Goal: Transaction & Acquisition: Purchase product/service

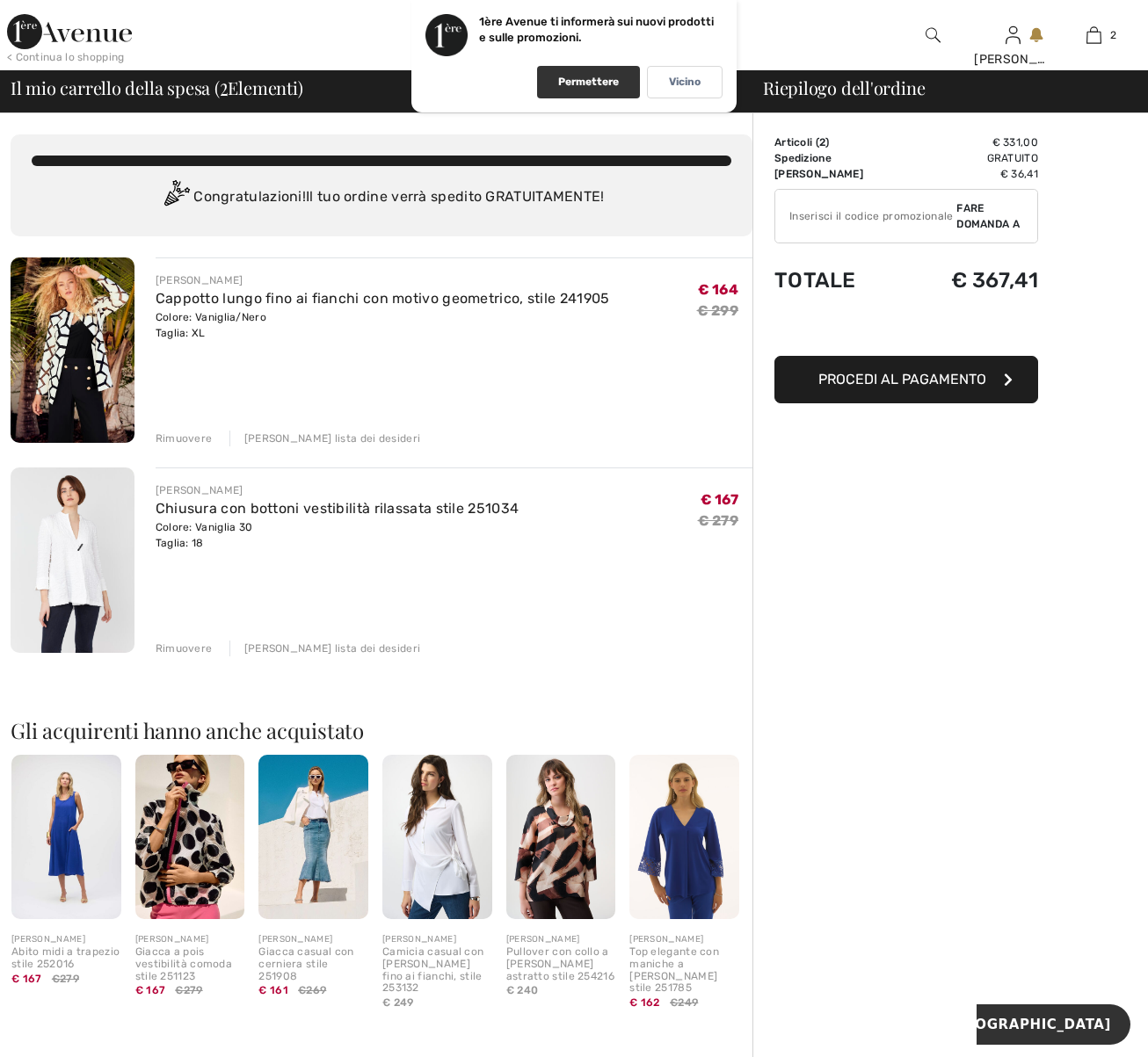
click at [574, 76] on font "Permettere" at bounding box center [589, 82] width 60 height 12
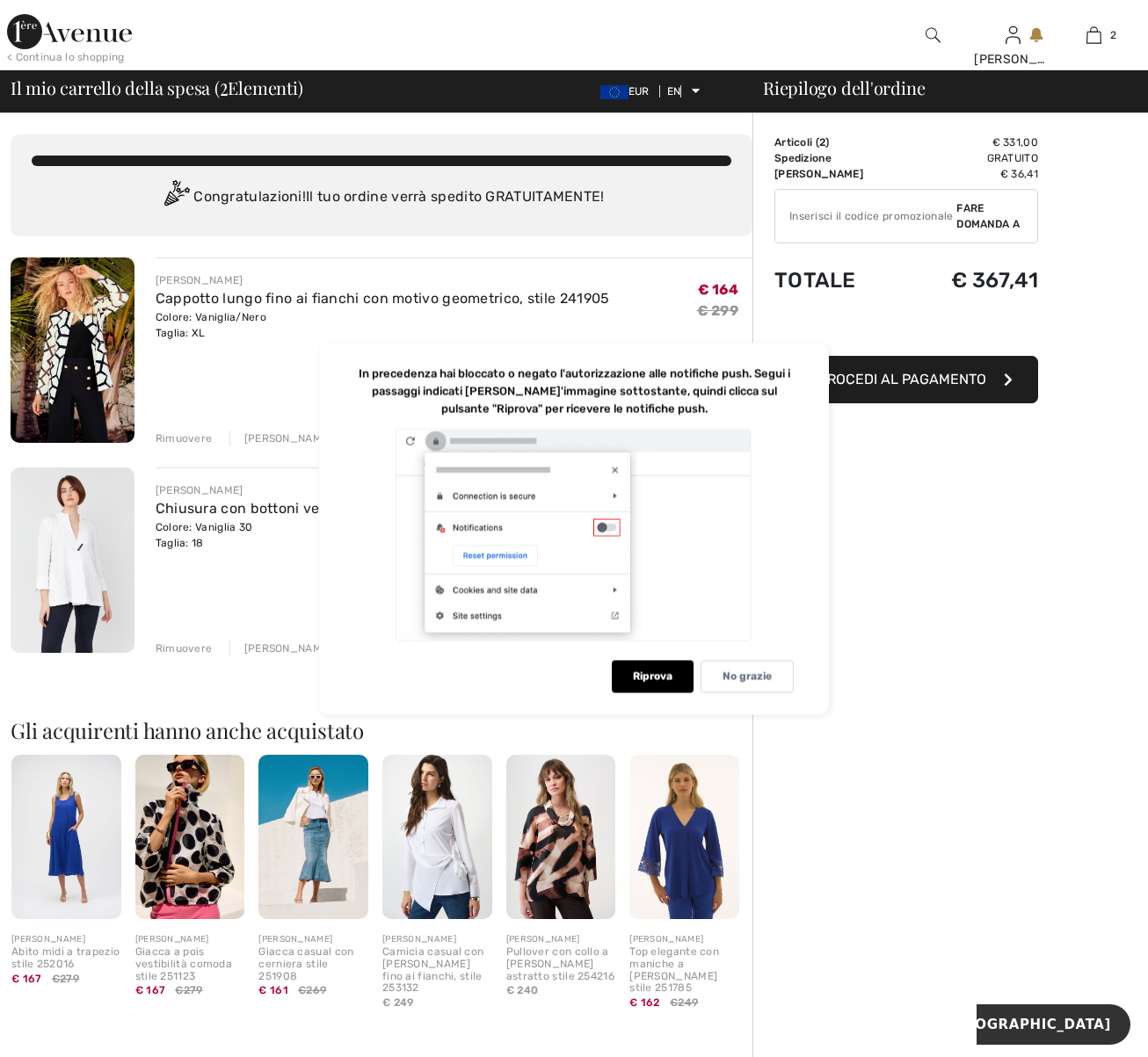
click at [66, 29] on img at bounding box center [69, 32] width 124 height 36
click at [940, 36] on img at bounding box center [933, 36] width 15 height 21
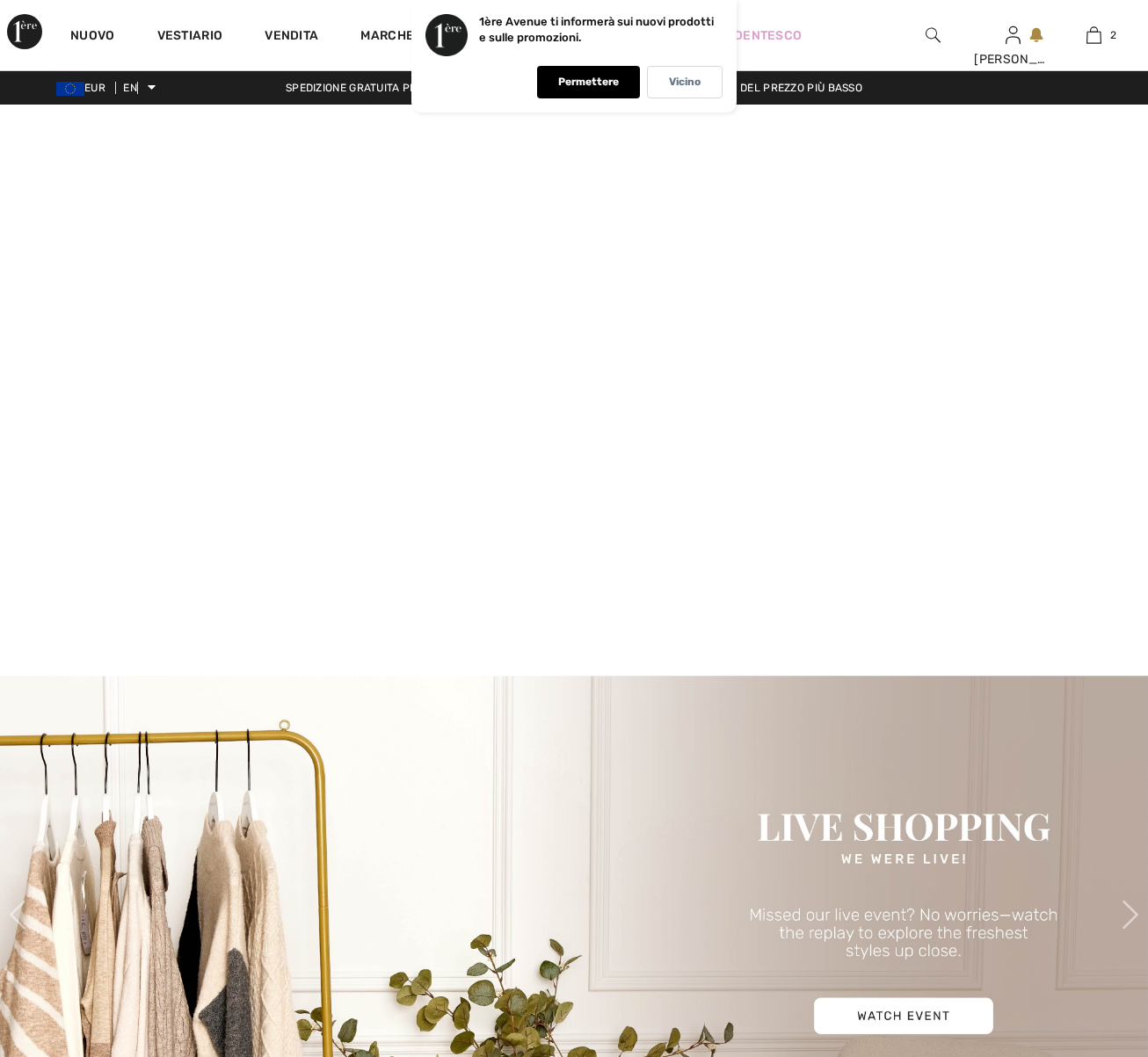
click at [928, 32] on img at bounding box center [933, 36] width 15 height 21
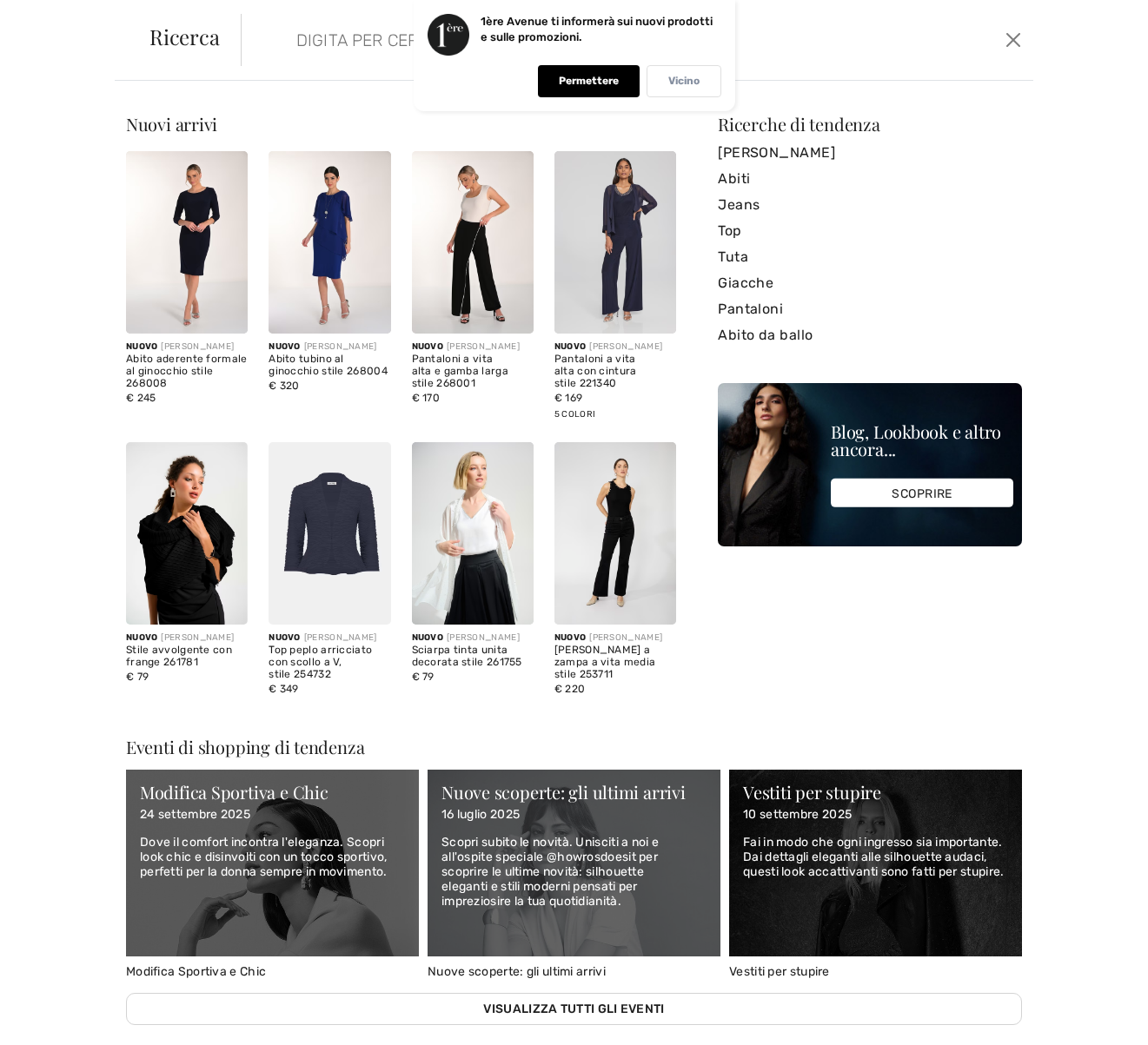
click at [691, 89] on div "Vicino" at bounding box center [683, 81] width 75 height 33
click at [404, 40] on input "search" at bounding box center [552, 40] width 538 height 52
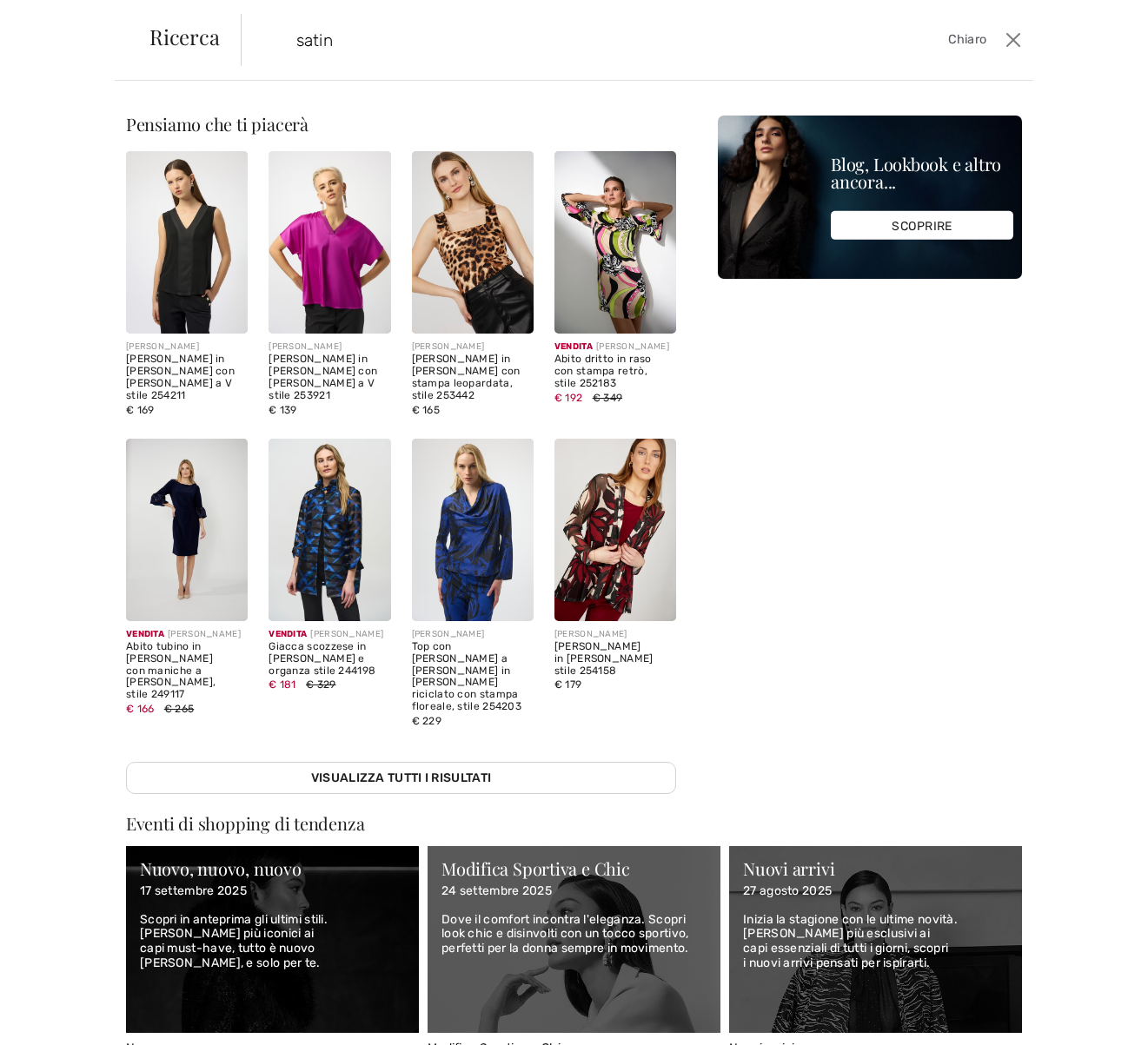
type input "satin"
click at [194, 228] on img at bounding box center [186, 243] width 121 height 183
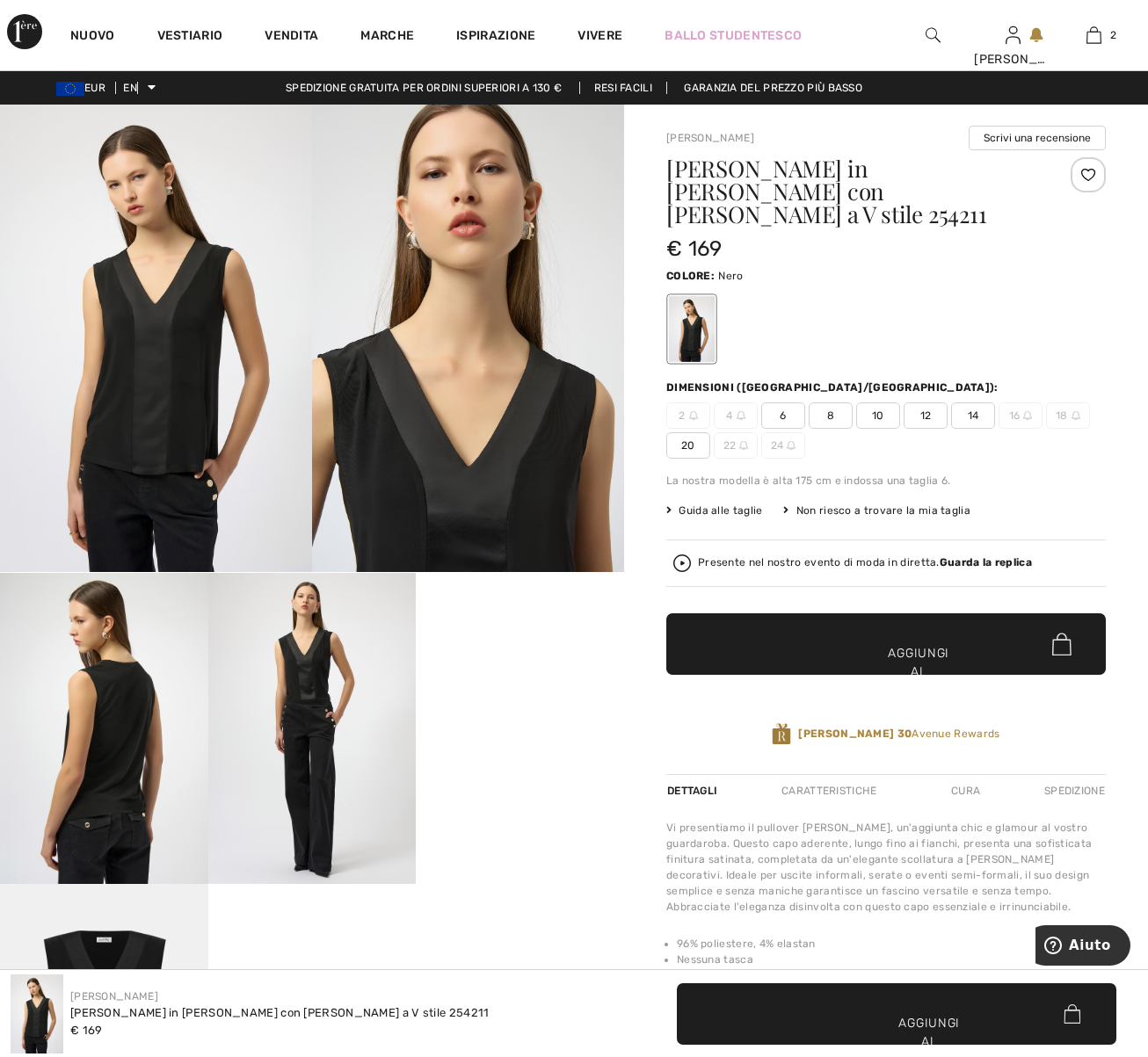
click at [679, 432] on span "20" at bounding box center [687, 445] width 44 height 27
click at [818, 621] on span "✔ Aggiunto al carrello Aggiungi al carrello" at bounding box center [886, 644] width 439 height 61
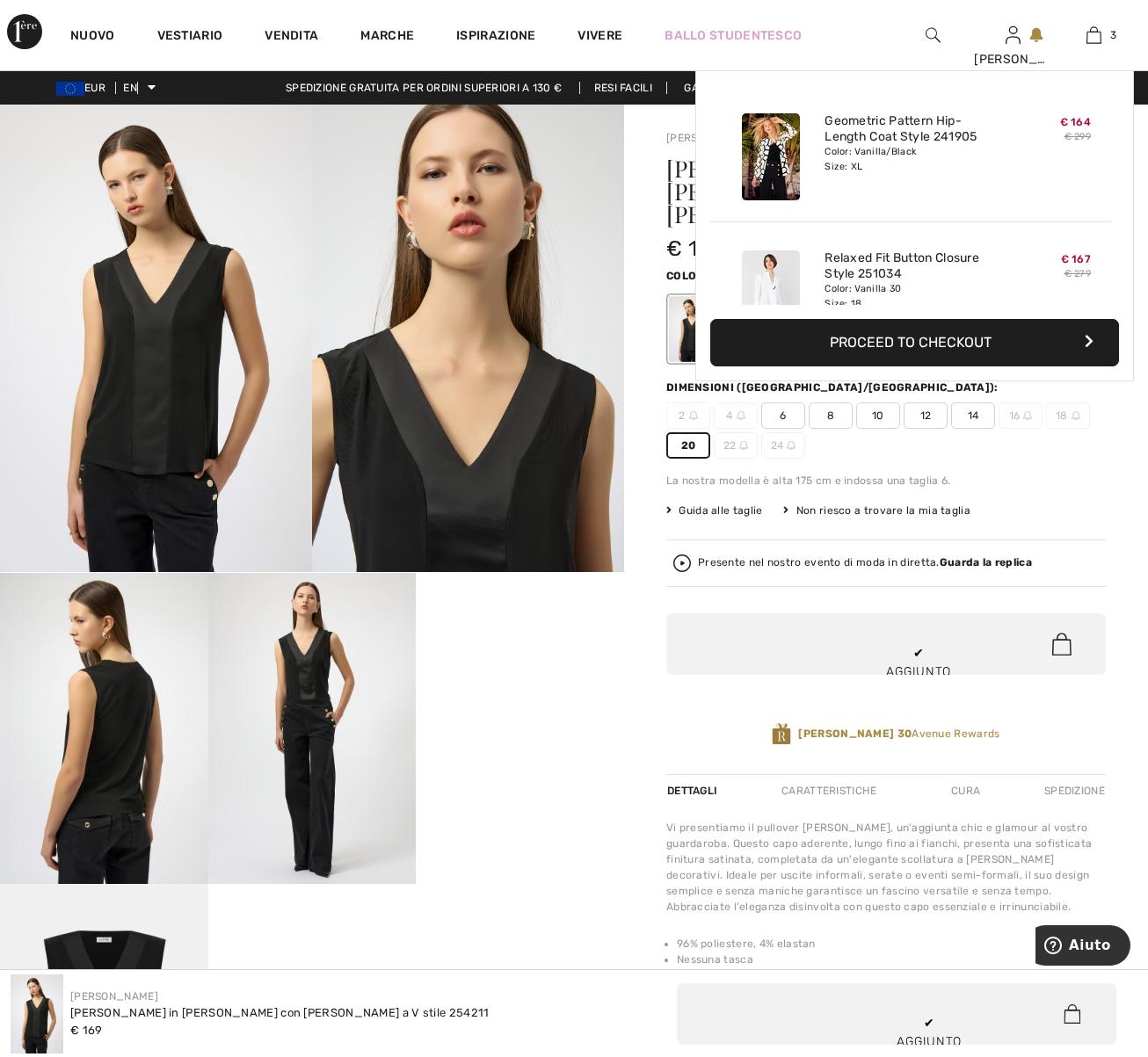
scroll to position [191, 0]
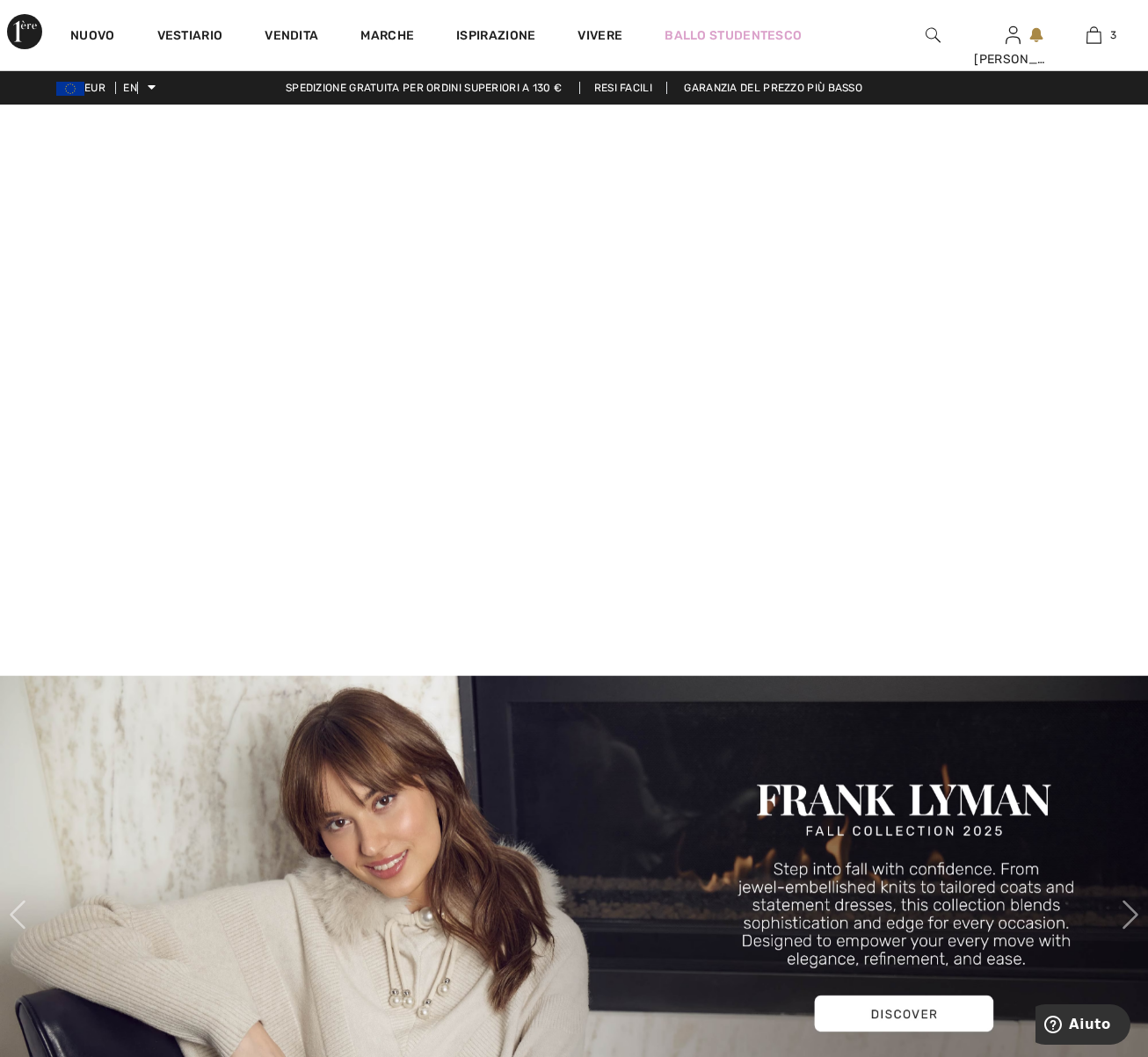
click at [917, 32] on div at bounding box center [933, 35] width 80 height 70
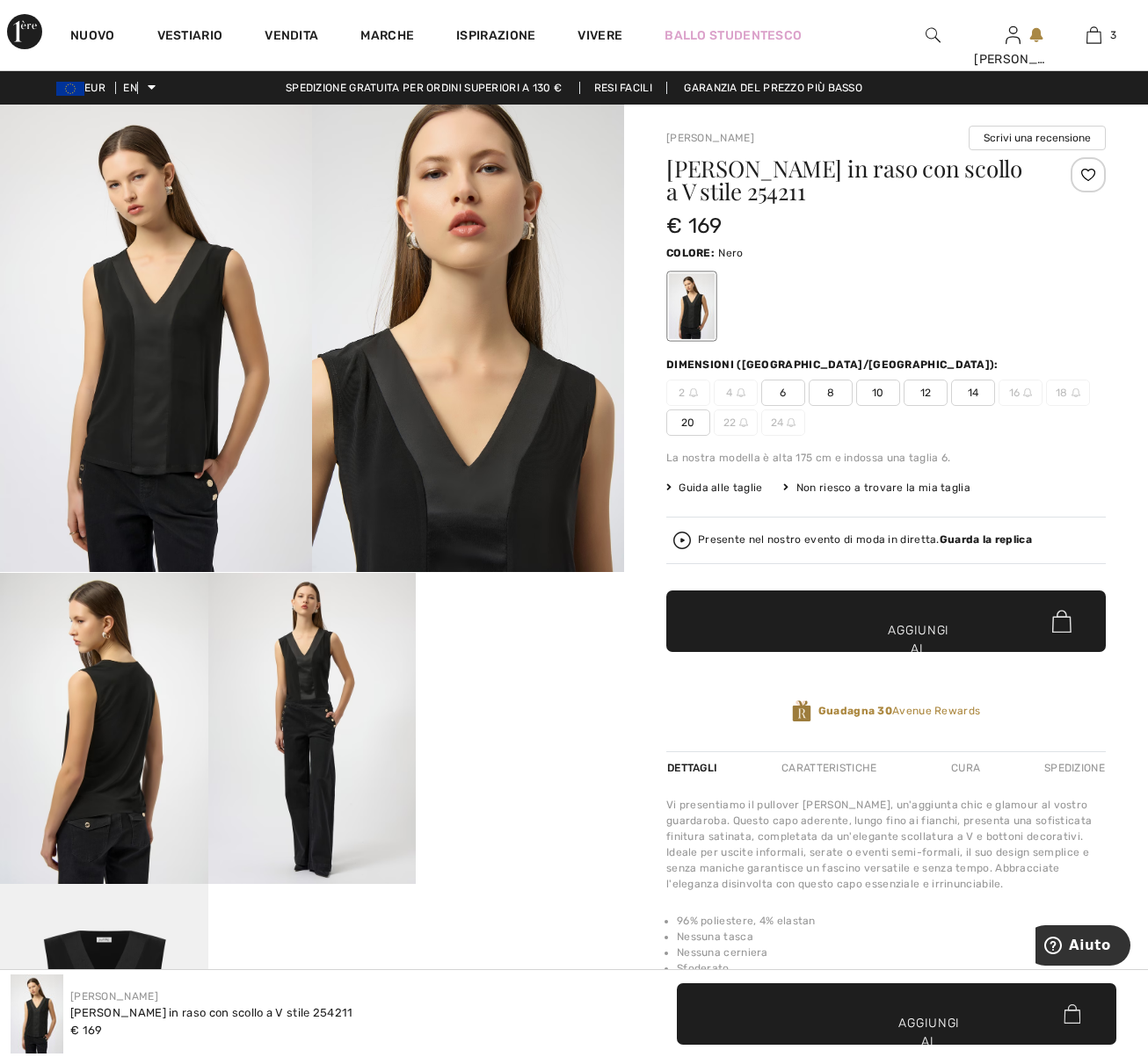
click at [935, 36] on img at bounding box center [933, 36] width 15 height 21
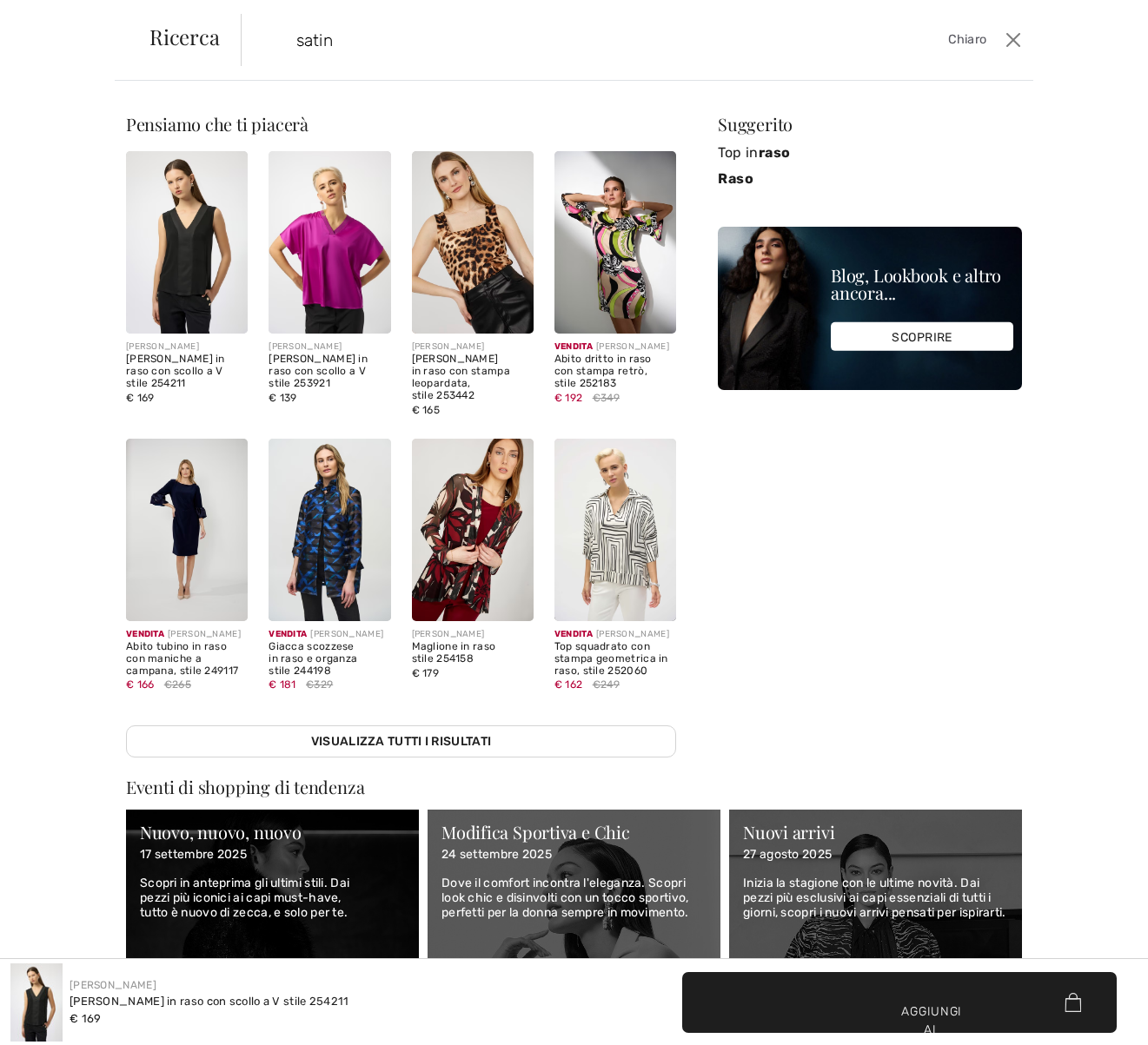
type input "satin"
click at [332, 483] on img at bounding box center [329, 530] width 121 height 183
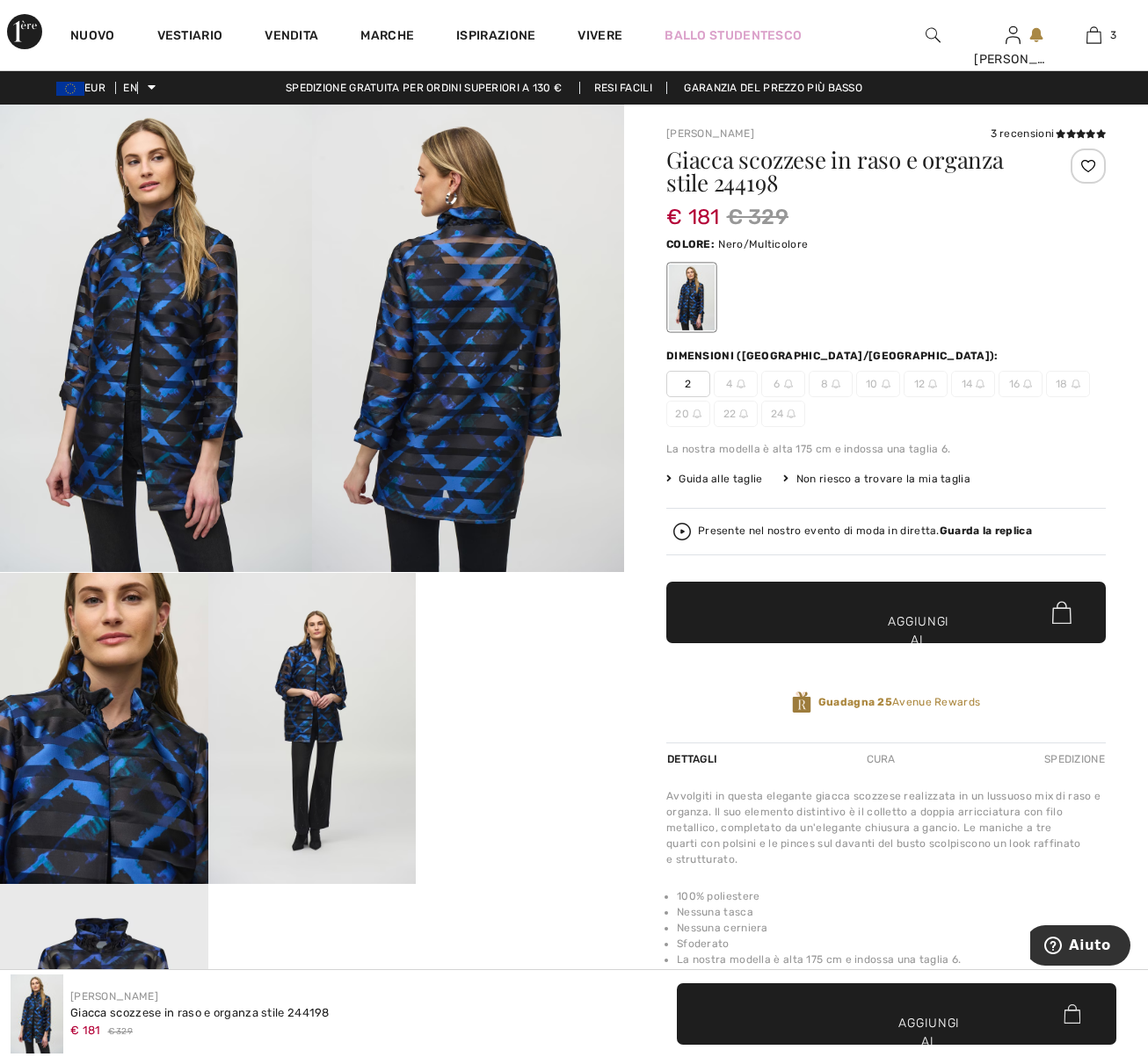
click at [177, 799] on img at bounding box center [104, 728] width 208 height 312
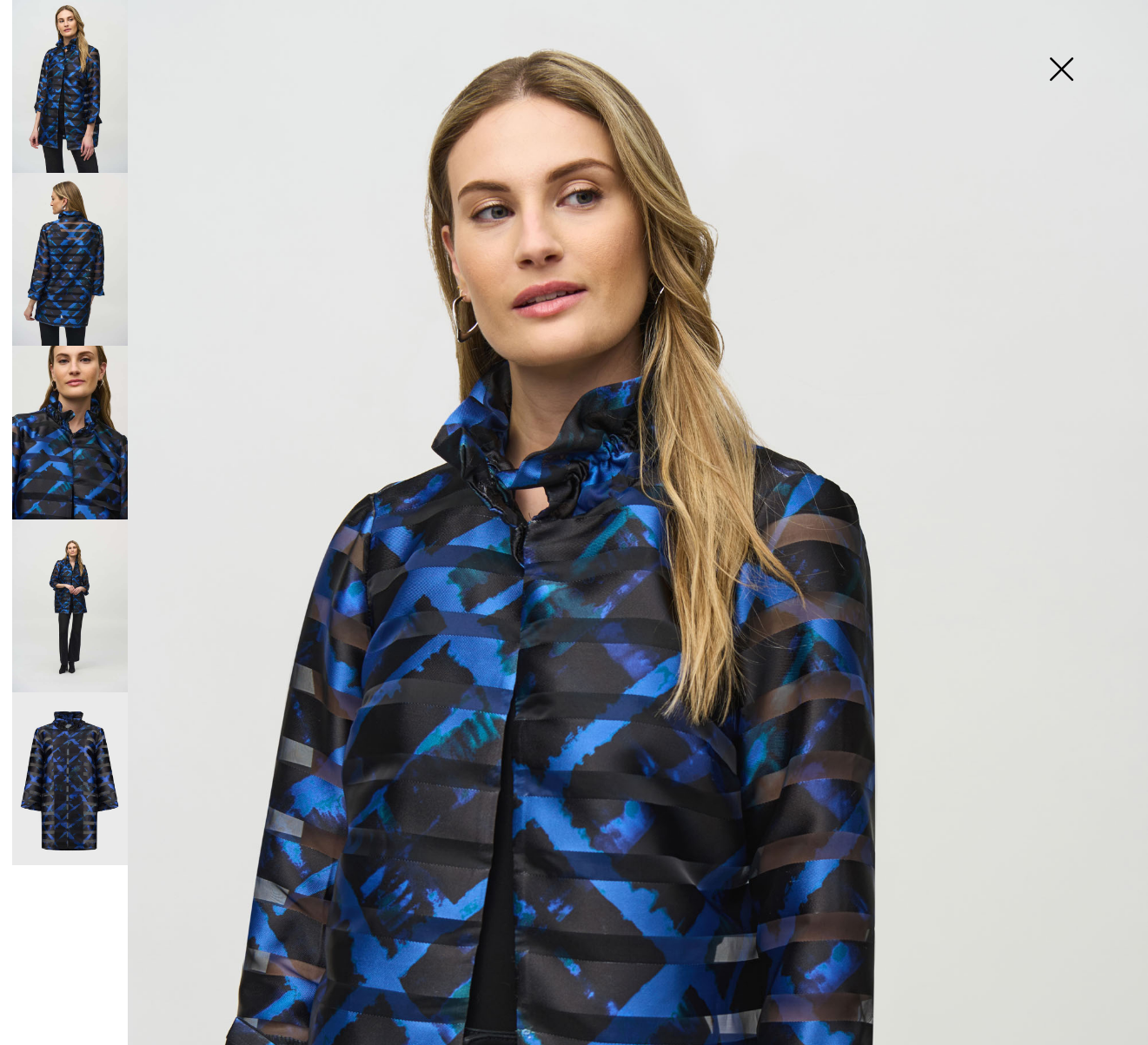
scroll to position [87, 0]
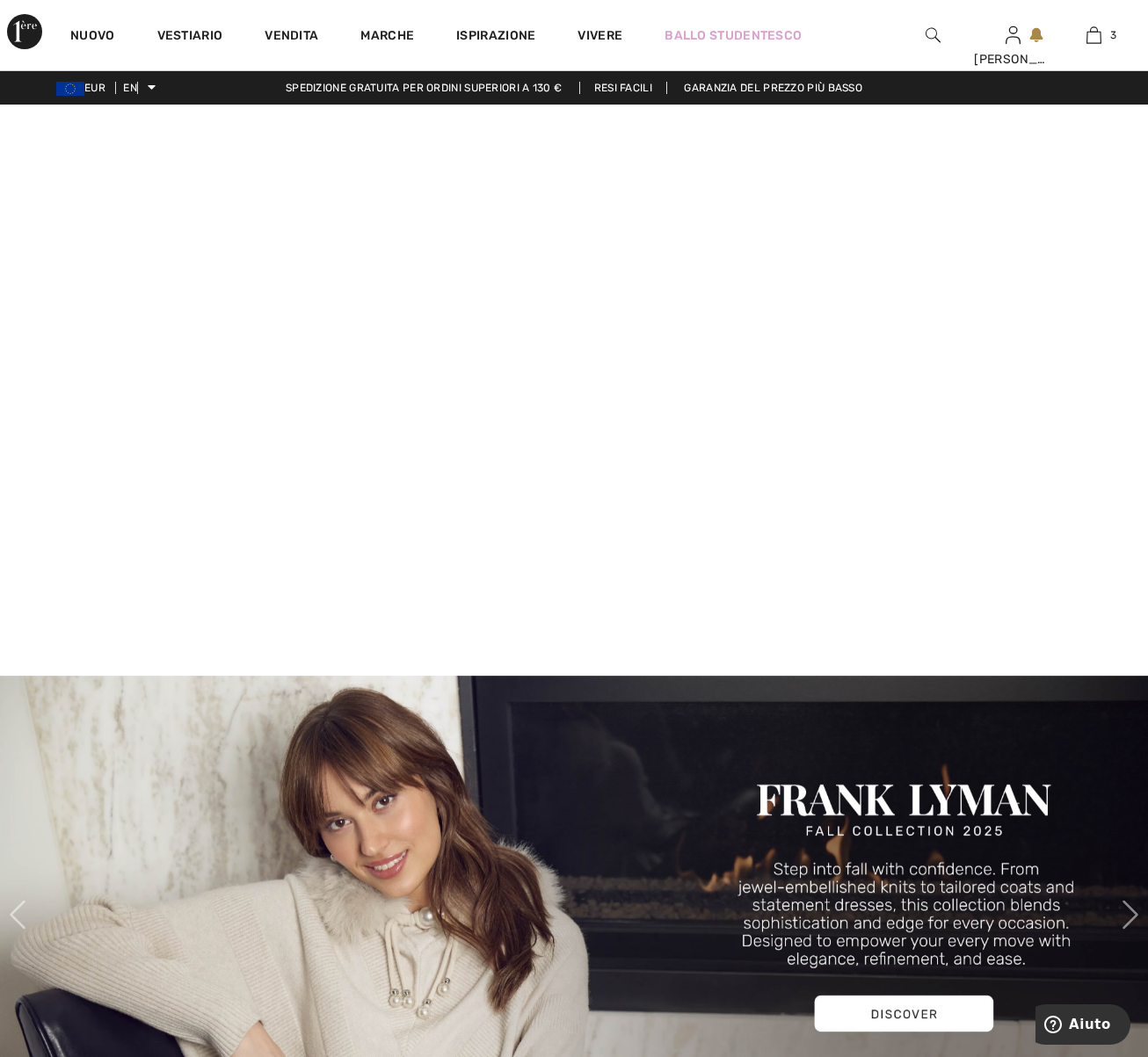
click at [930, 36] on img at bounding box center [933, 36] width 15 height 21
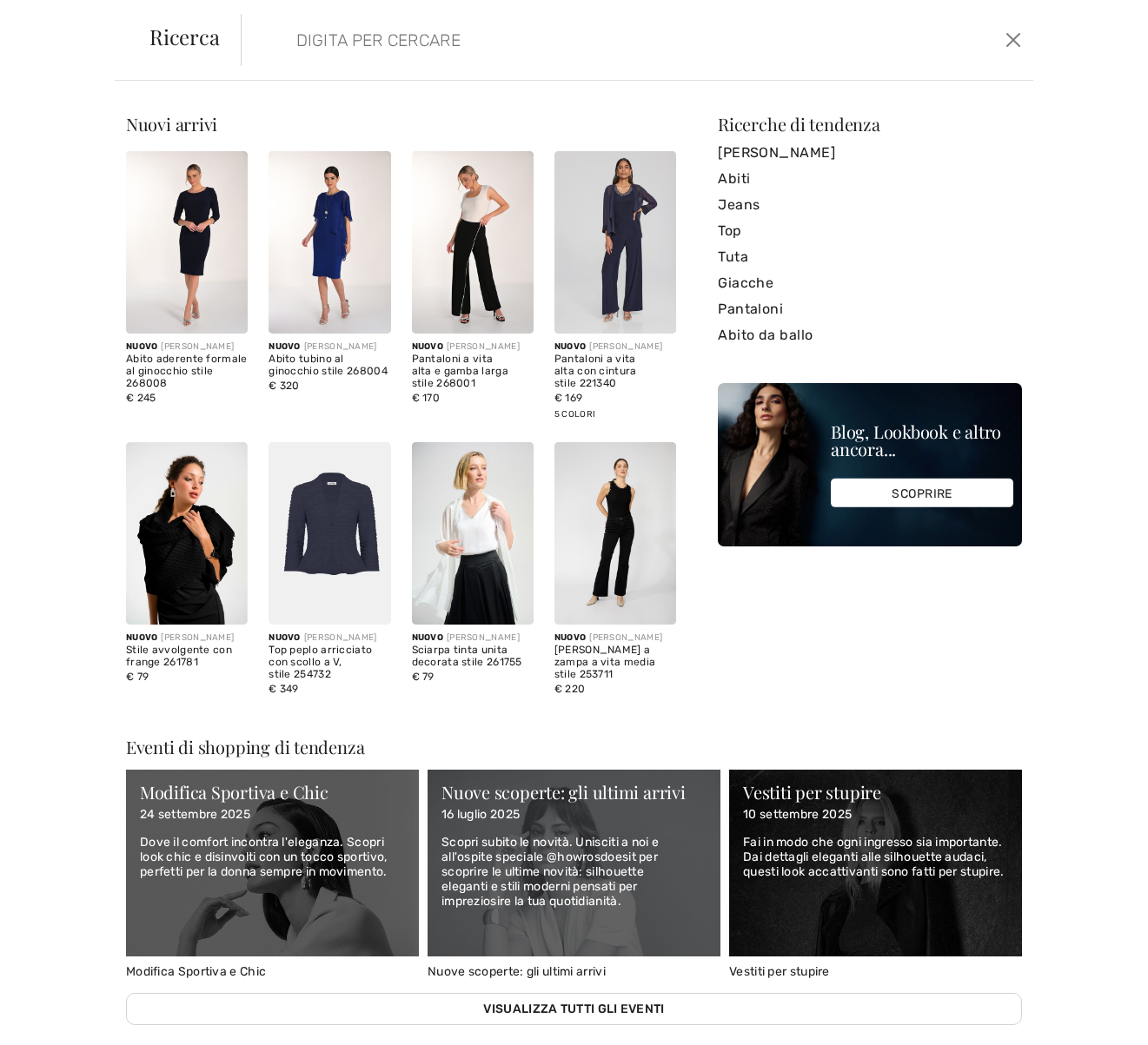
click at [404, 43] on input "search" at bounding box center [552, 40] width 538 height 52
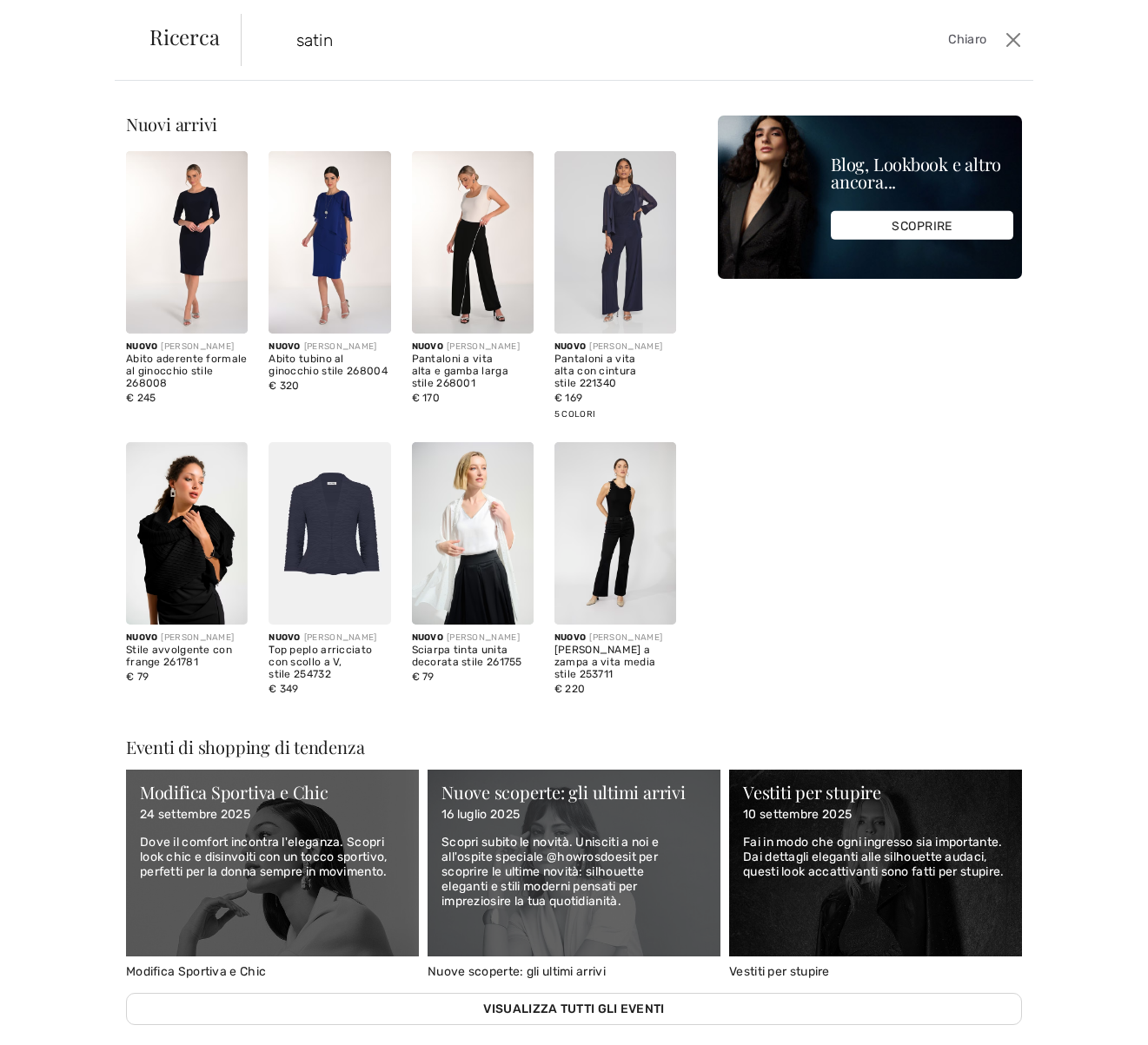
type input "satin"
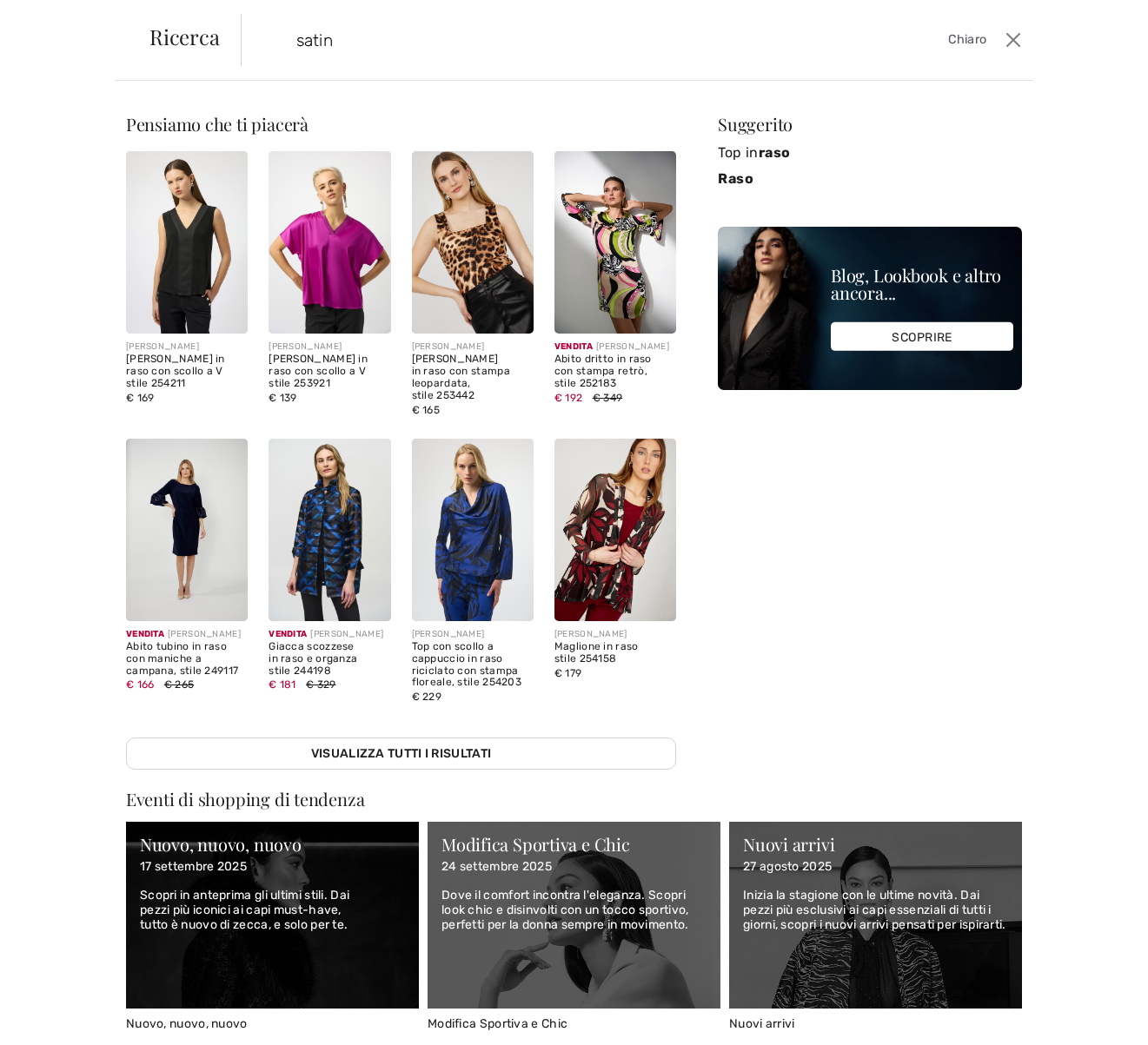
click at [323, 553] on img at bounding box center [329, 530] width 121 height 183
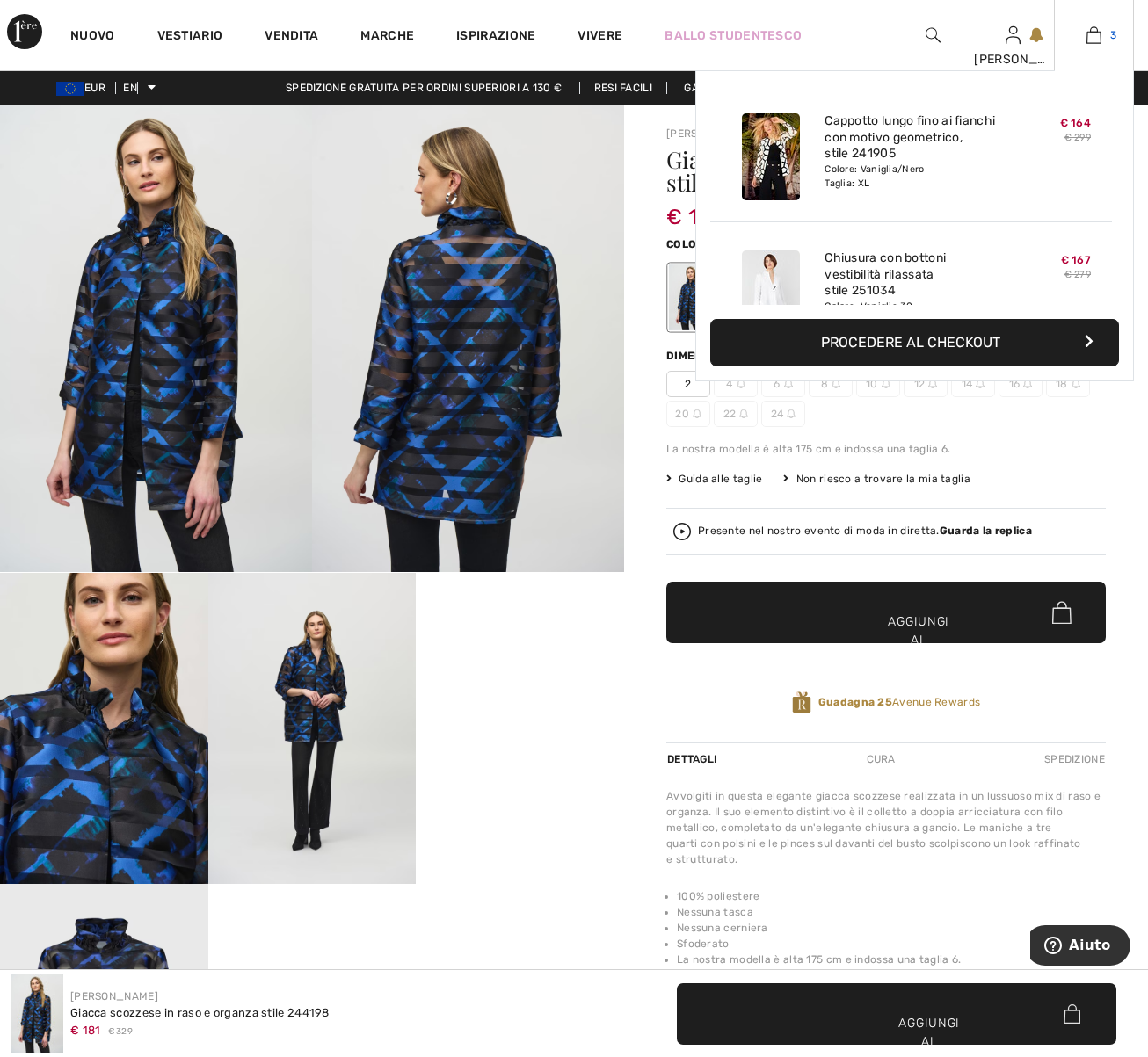
click at [1088, 30] on img at bounding box center [1094, 36] width 15 height 21
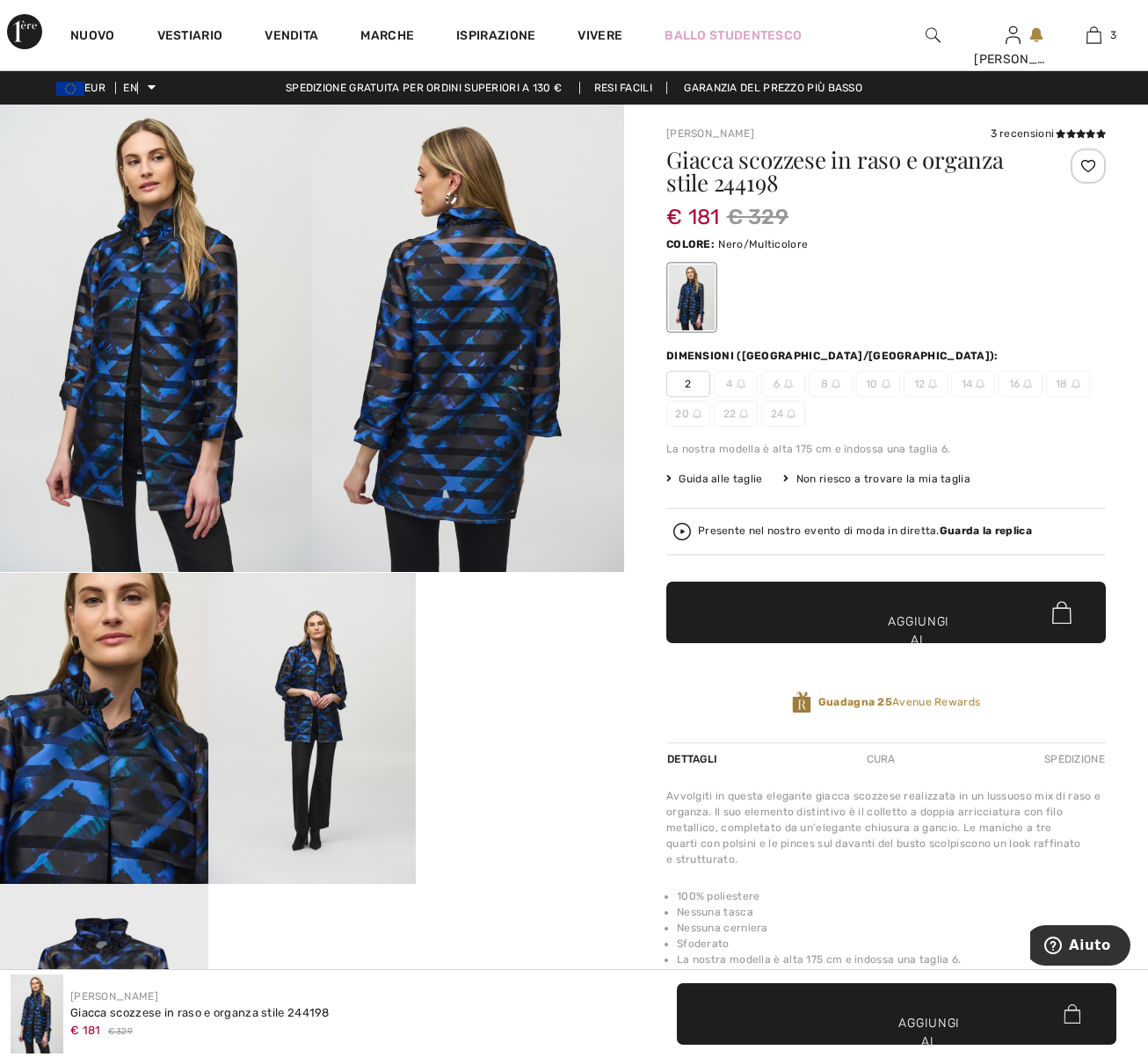
click at [852, 598] on span "✔ Aggiunto al carrello Aggiungi al carrello" at bounding box center [886, 612] width 439 height 61
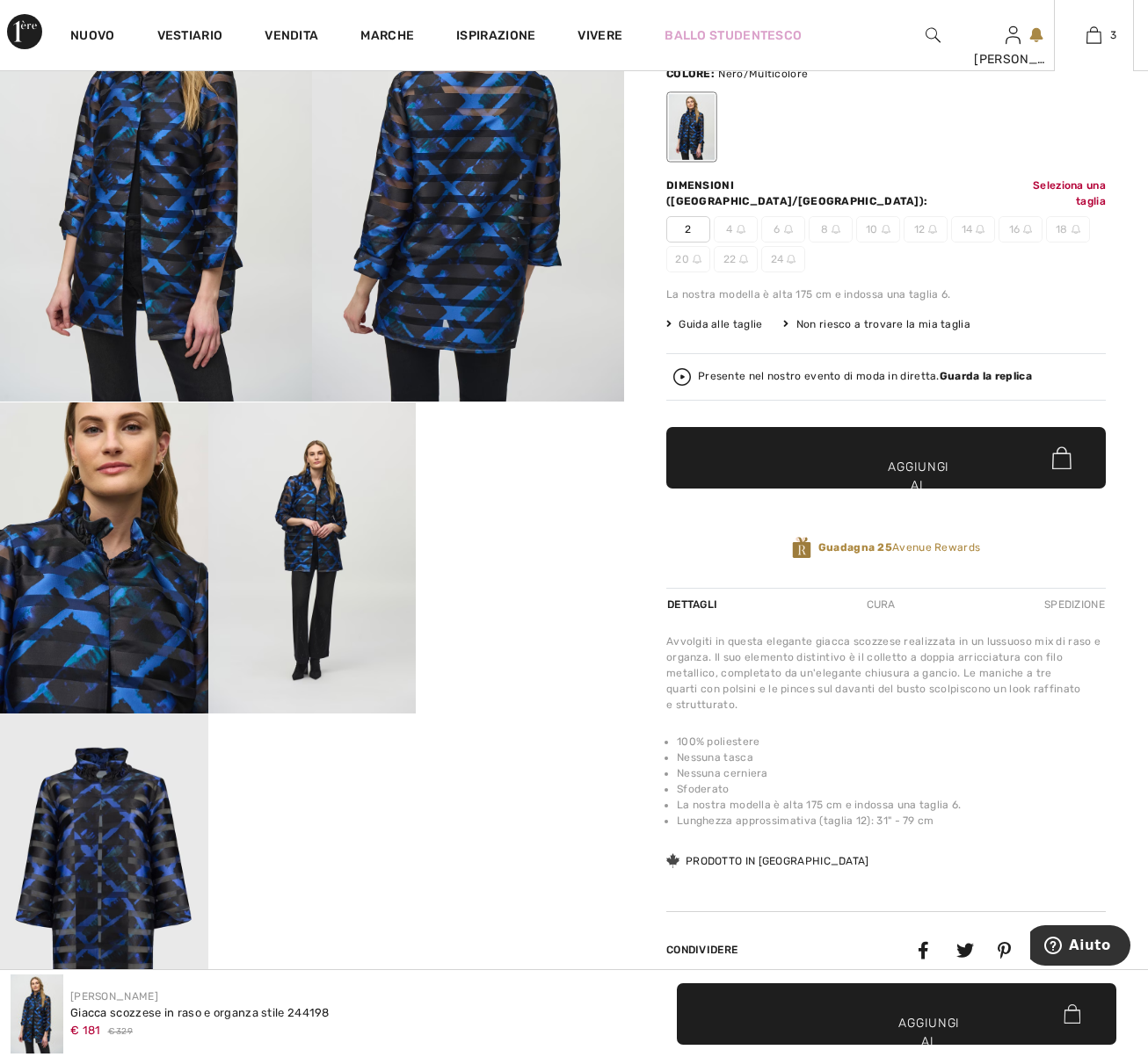
scroll to position [207, 0]
